Goal: Download file/media

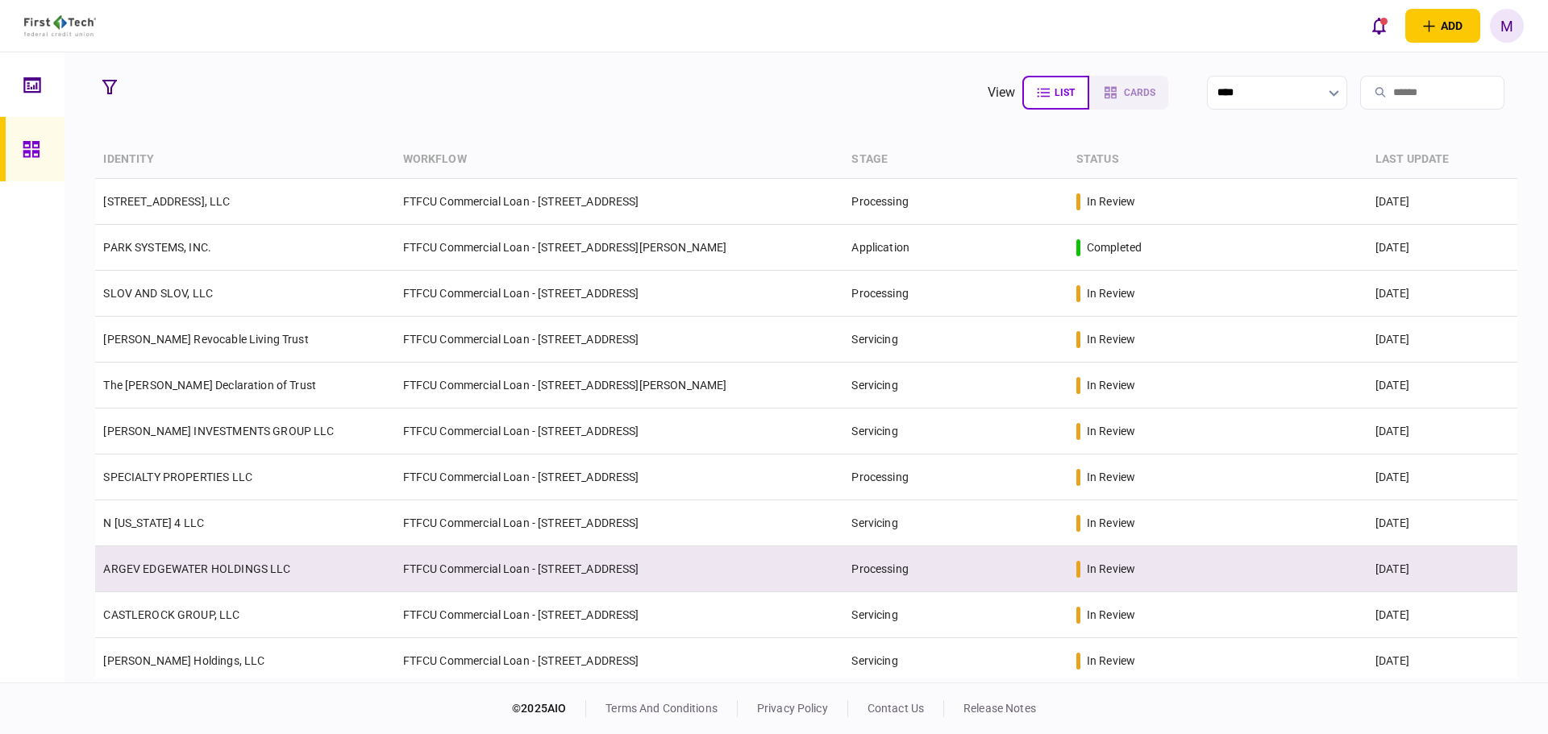
scroll to position [188, 0]
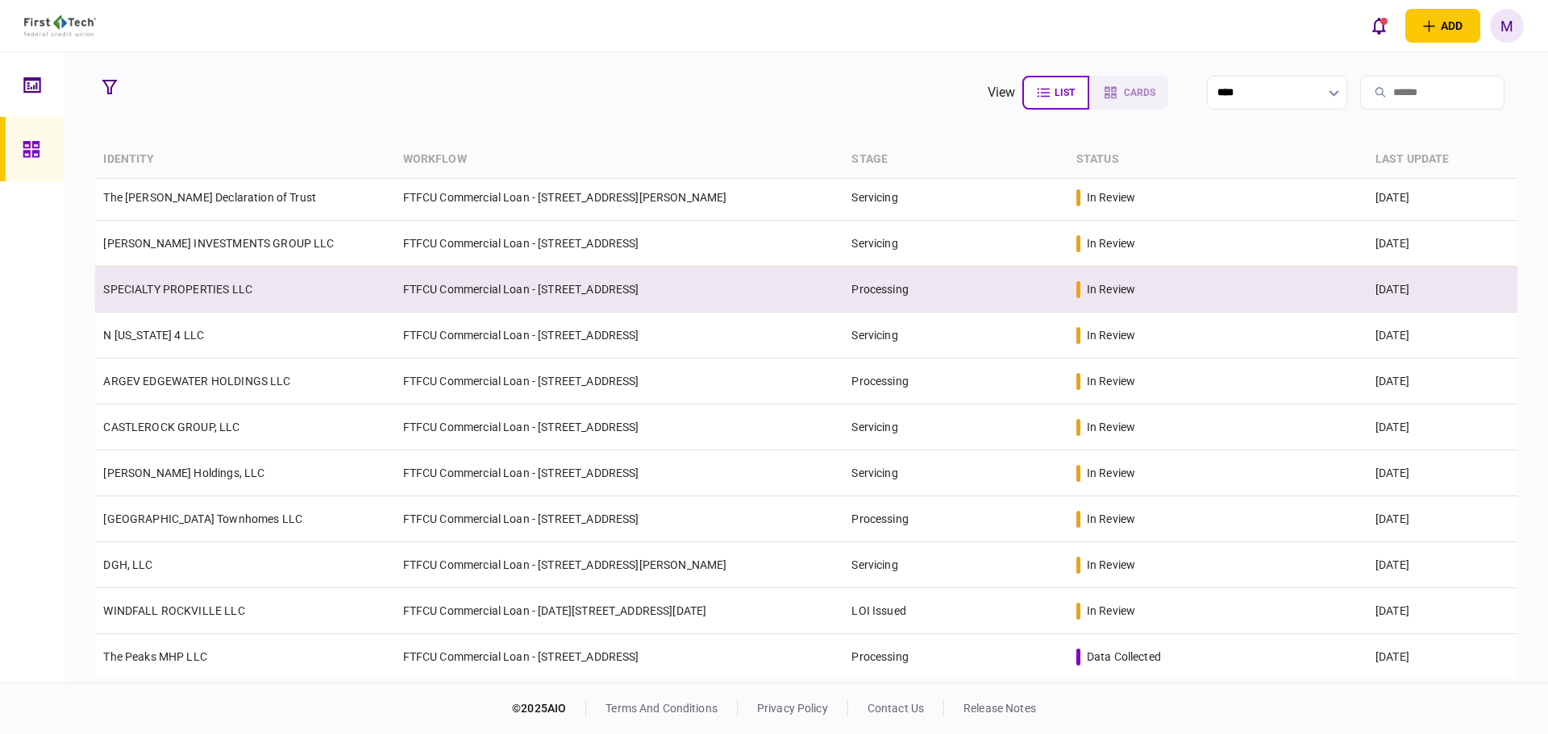
click at [268, 305] on td "SPECIALTY PROPERTIES LLC" at bounding box center [244, 290] width 299 height 46
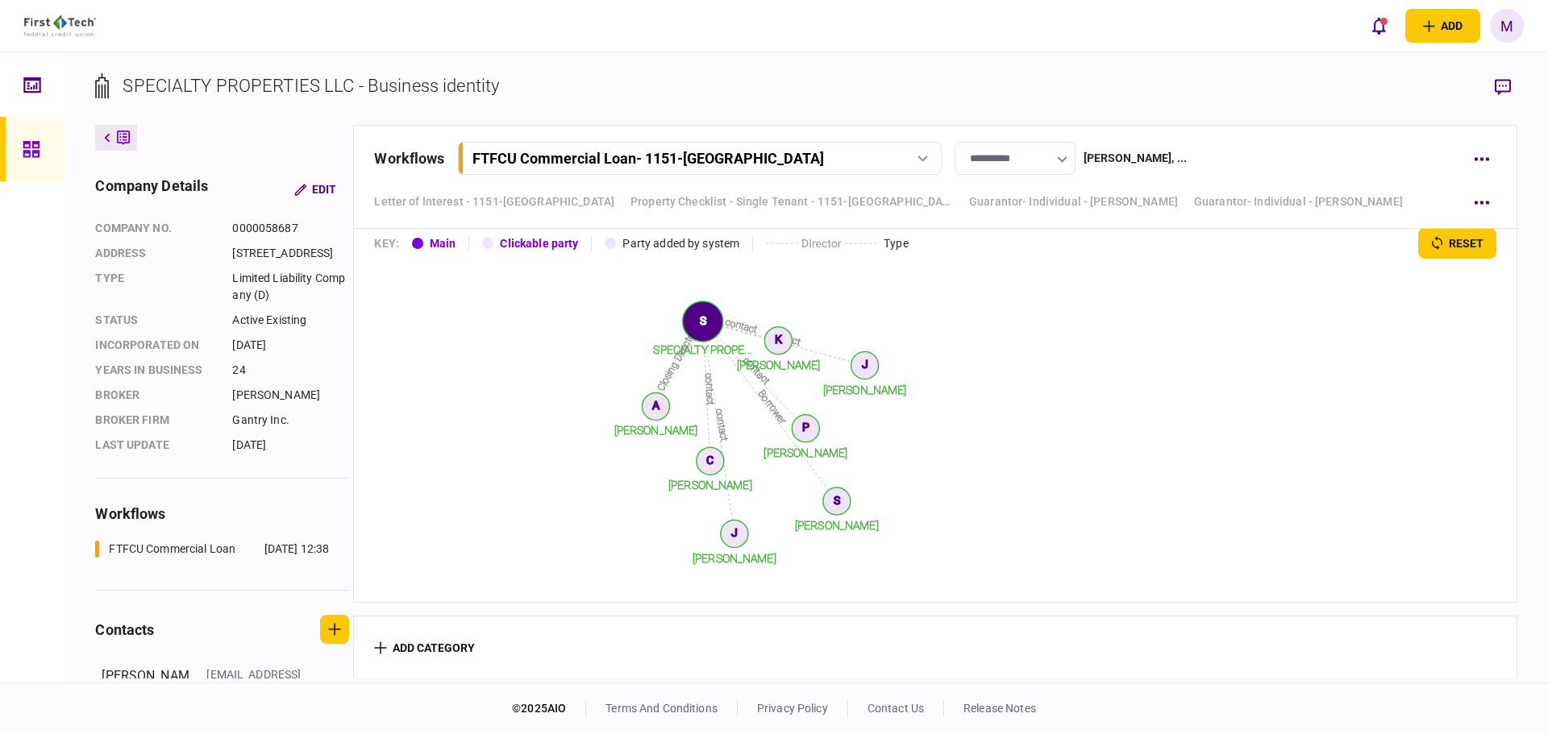
scroll to position [7621, 0]
click at [1141, 202] on link "Guarantor- Individual - [PERSON_NAME]" at bounding box center [1073, 201] width 209 height 17
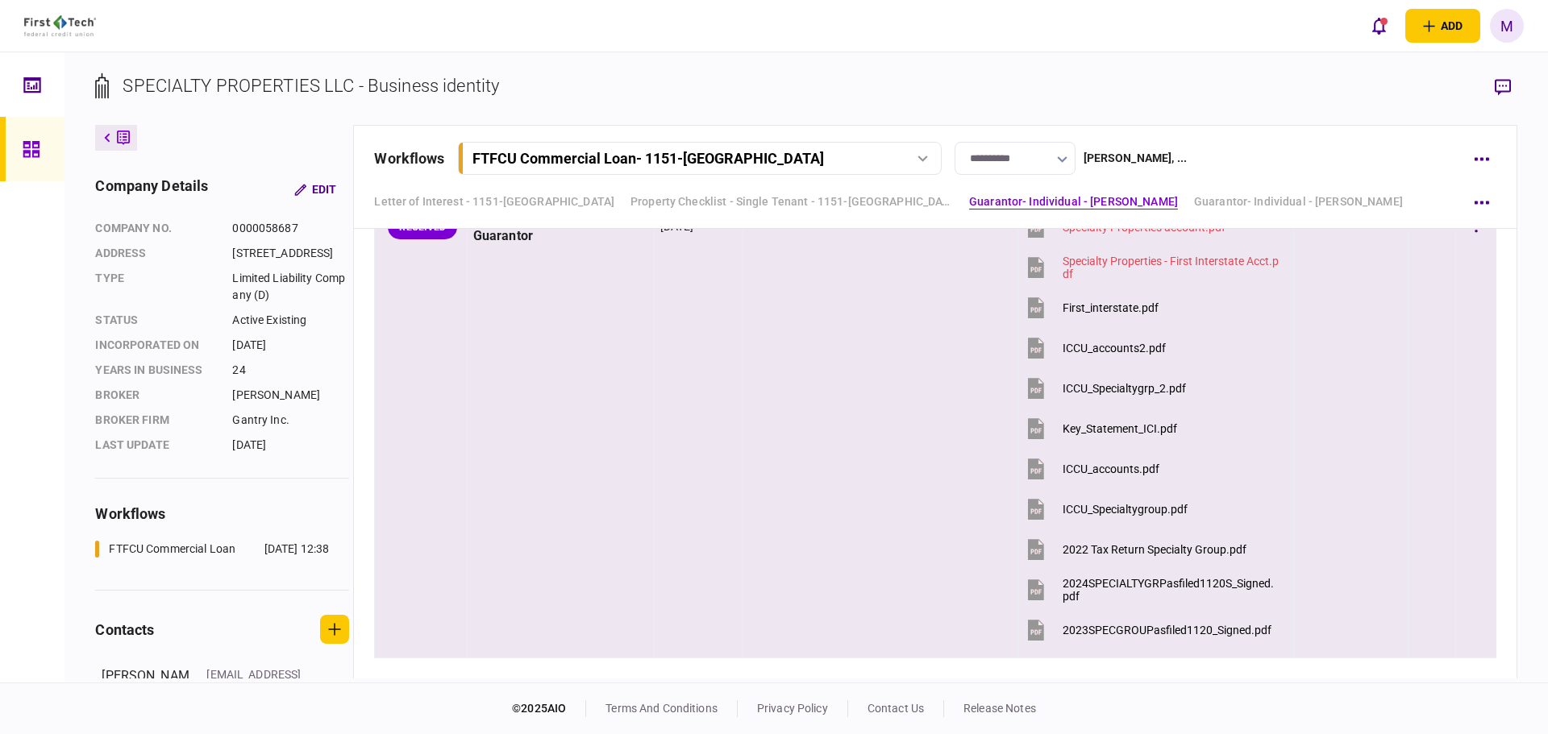
scroll to position [3862, 0]
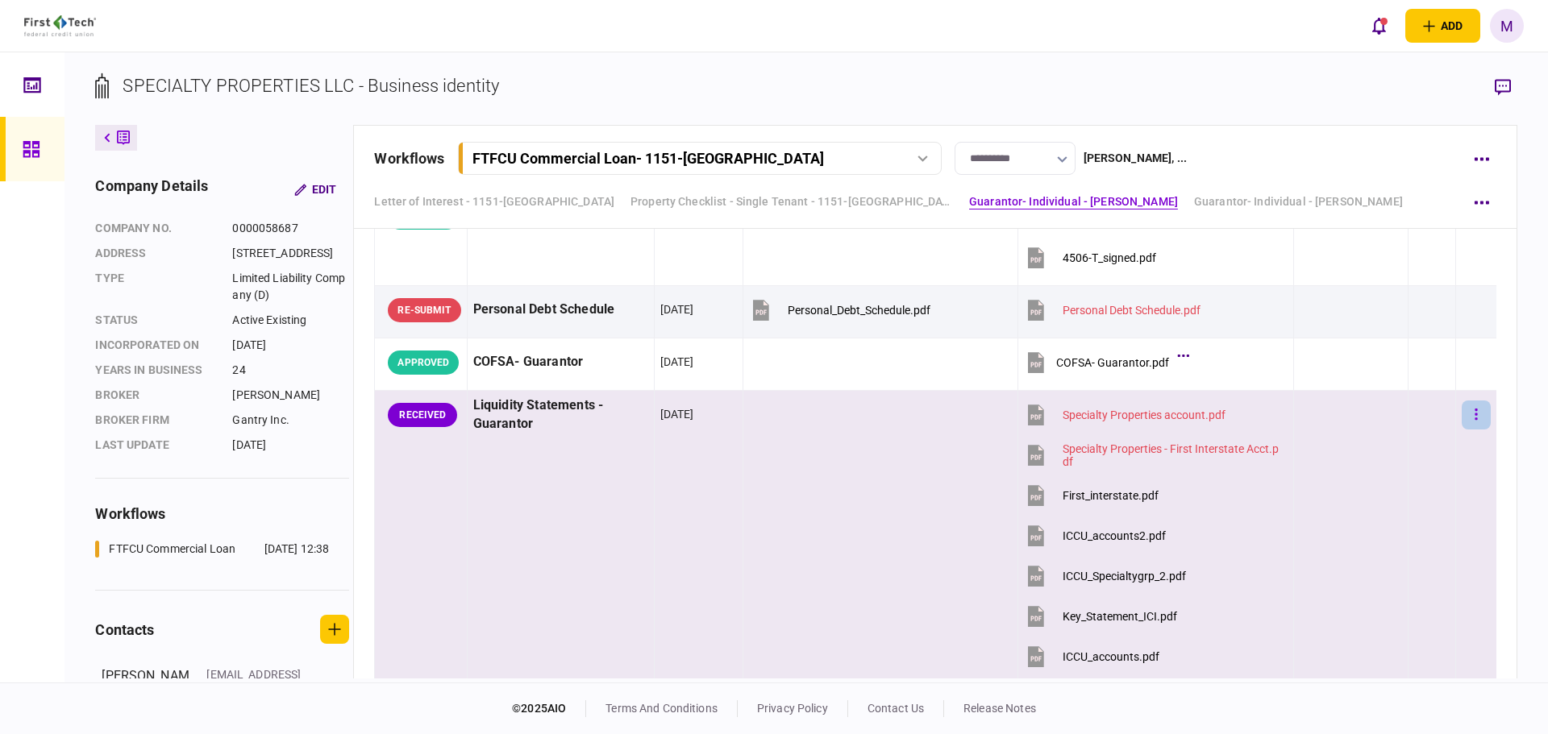
click at [1471, 414] on button "button" at bounding box center [1476, 415] width 29 height 29
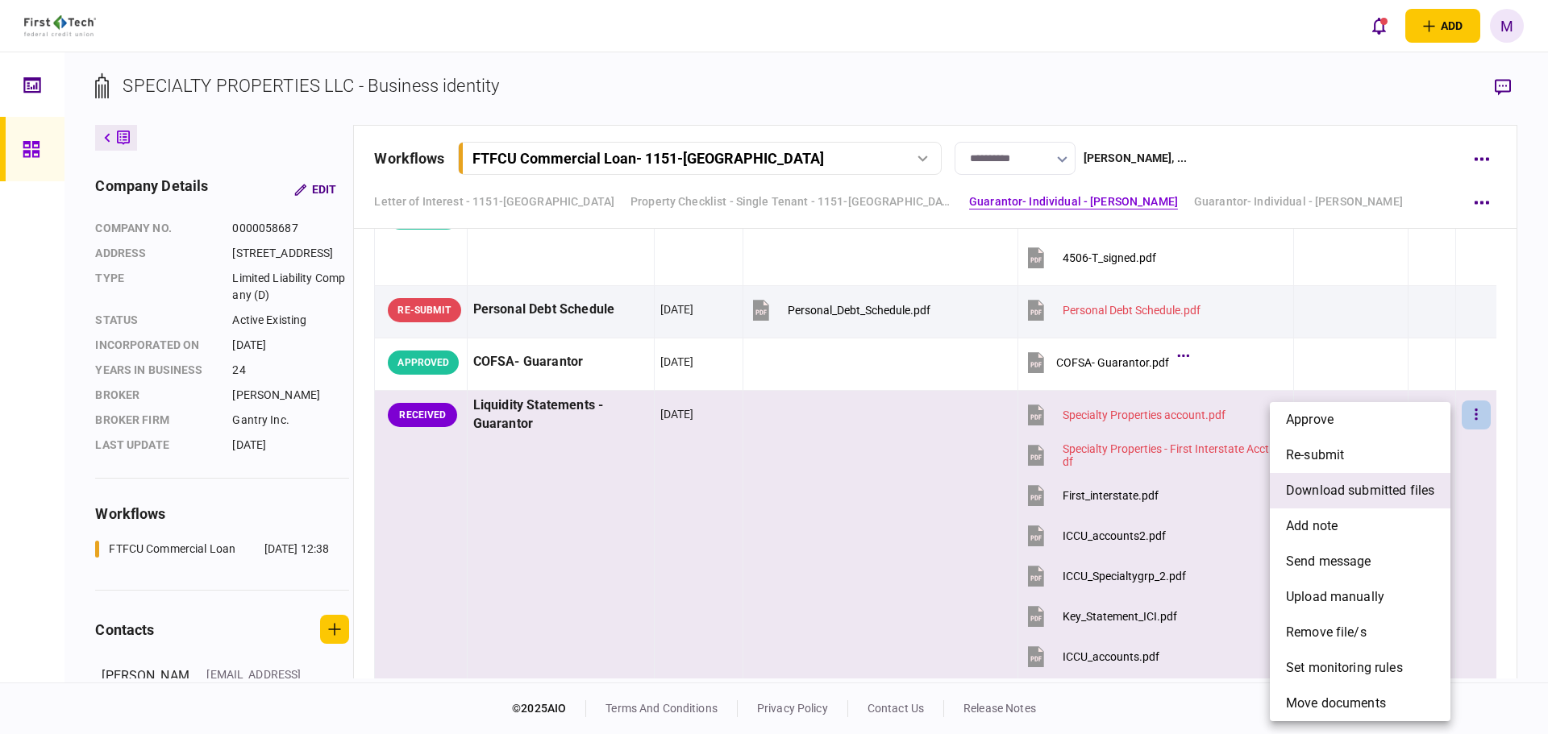
click at [1380, 503] on li "download submitted files" at bounding box center [1360, 490] width 181 height 35
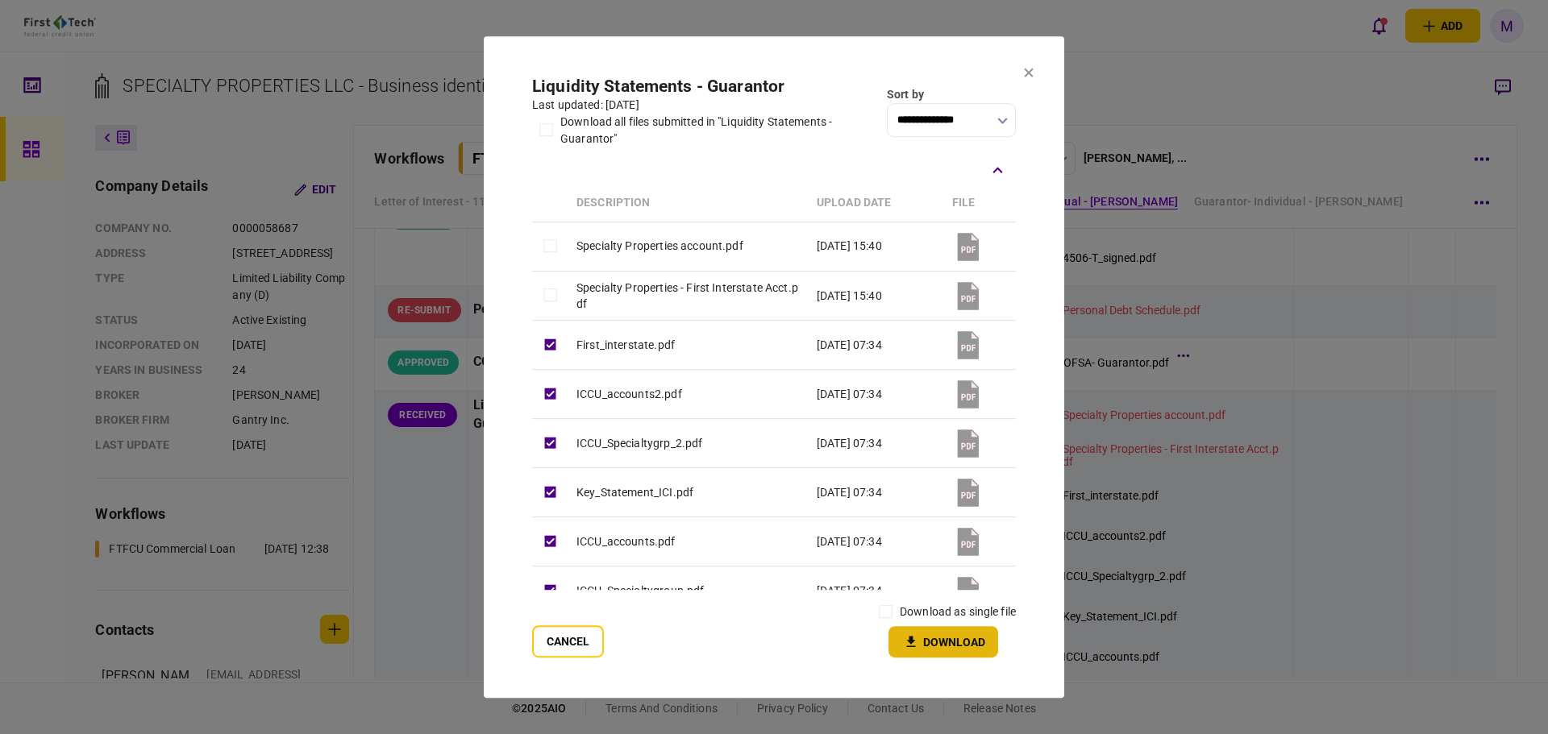
click at [927, 647] on button "Download" at bounding box center [943, 641] width 110 height 31
